Goal: Check status: Check status

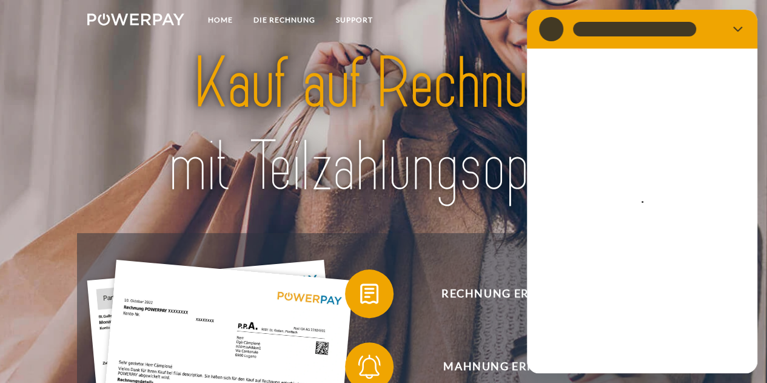
click at [444, 69] on img at bounding box center [383, 125] width 535 height 174
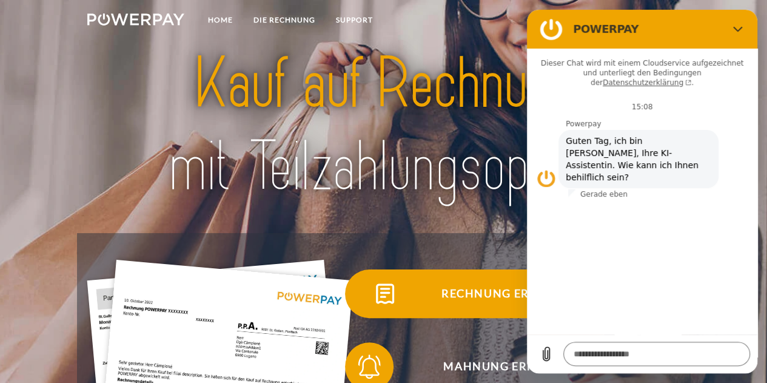
click at [484, 271] on span "Rechnung erhalten?" at bounding box center [511, 293] width 297 height 48
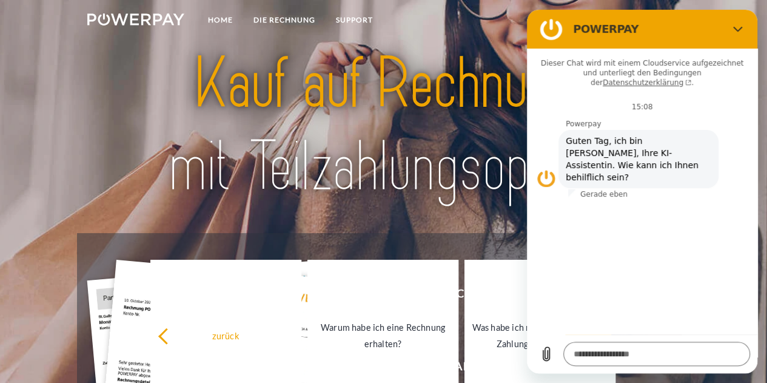
click at [732, 30] on button "Schließen" at bounding box center [738, 29] width 24 height 24
type textarea "*"
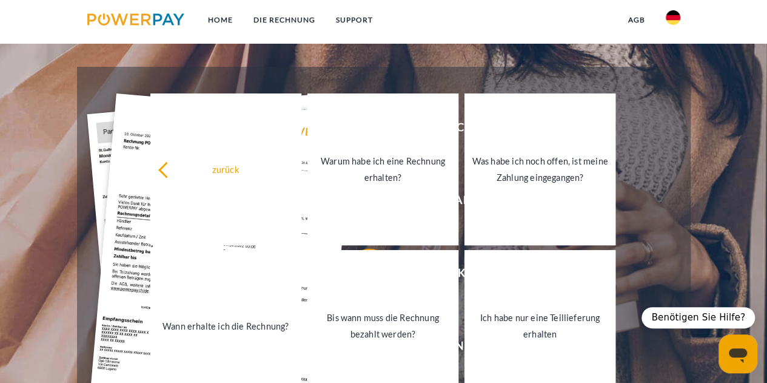
scroll to position [155, 0]
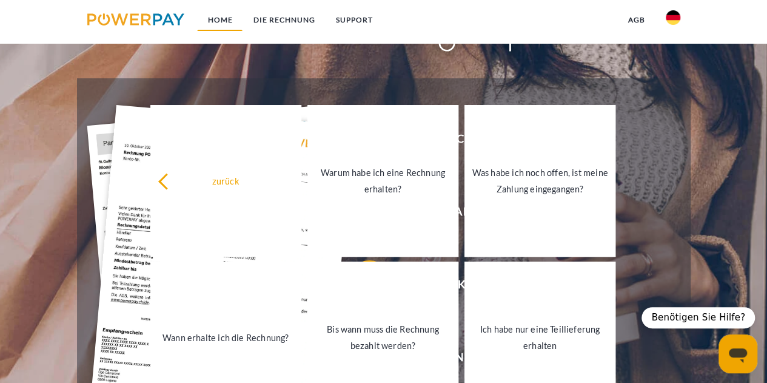
click at [221, 19] on link "Home" at bounding box center [219, 20] width 45 height 22
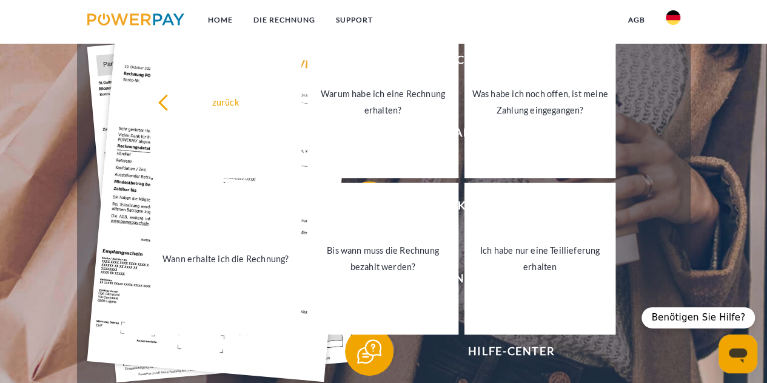
scroll to position [158, 0]
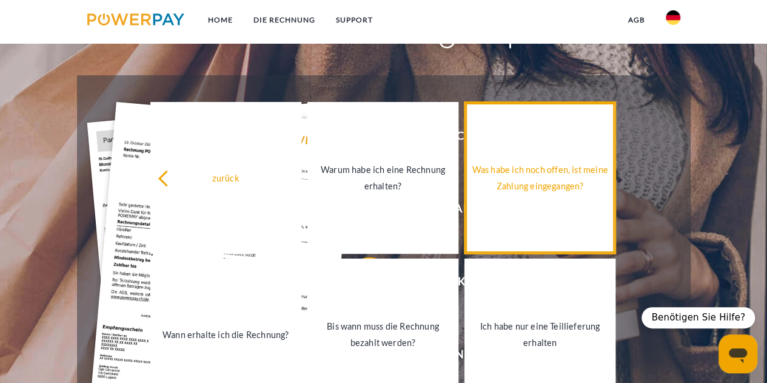
click at [544, 155] on link "Was habe ich noch offen, ist meine Zahlung eingegangen?" at bounding box center [539, 178] width 151 height 152
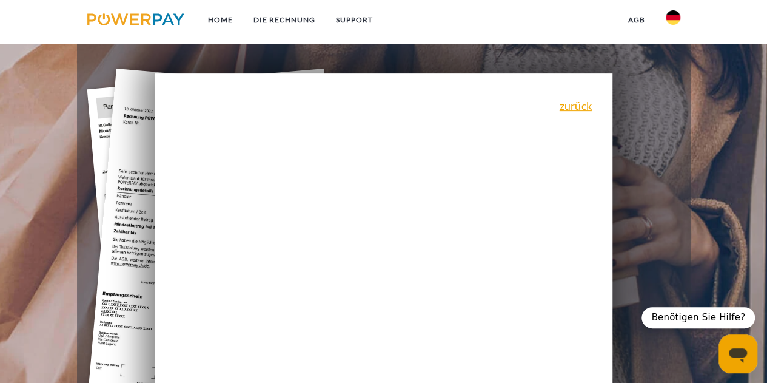
scroll to position [188, 0]
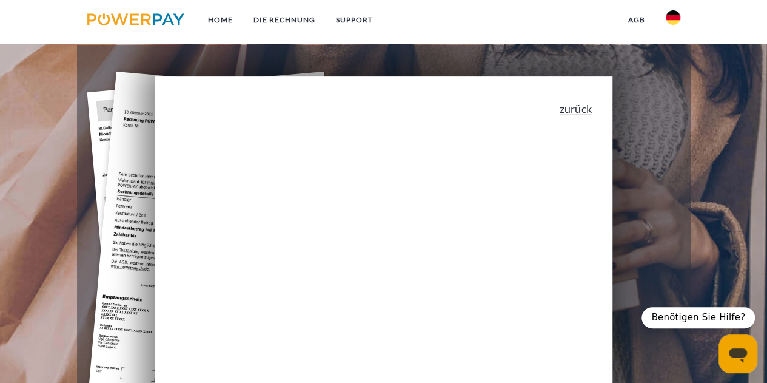
click at [585, 111] on link "zurück" at bounding box center [576, 108] width 32 height 11
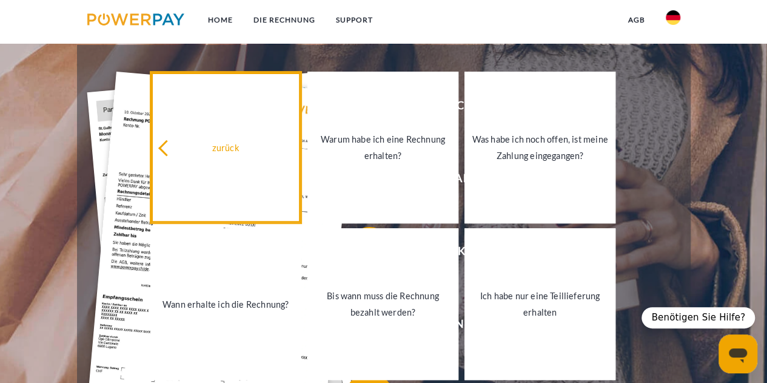
click at [229, 160] on link "zurück" at bounding box center [225, 148] width 151 height 152
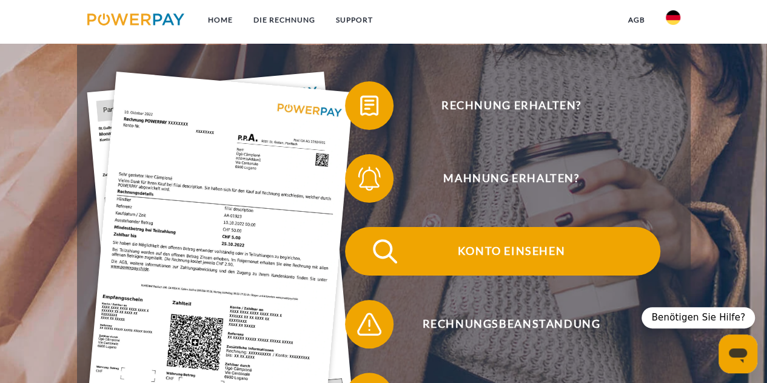
click at [481, 247] on span "Konto einsehen" at bounding box center [511, 251] width 297 height 48
